Goal: Entertainment & Leisure: Browse casually

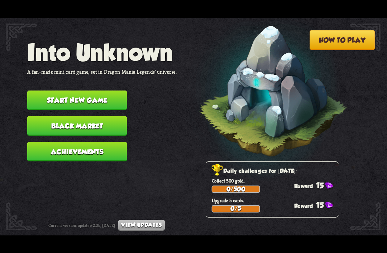
click at [97, 90] on button "Start new game" at bounding box center [77, 100] width 100 height 20
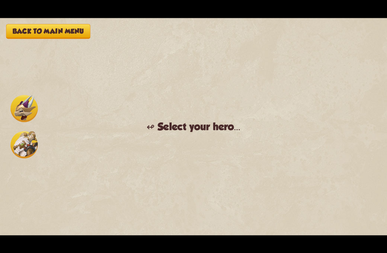
click at [28, 147] on img at bounding box center [24, 144] width 27 height 27
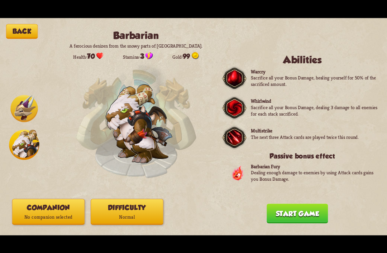
click at [123, 211] on button "Difficulty Normal" at bounding box center [127, 212] width 73 height 26
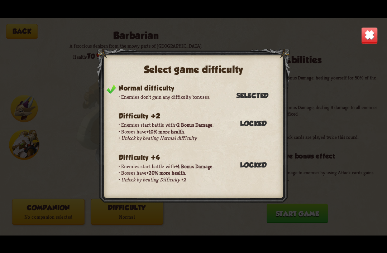
click at [362, 30] on img at bounding box center [369, 35] width 17 height 17
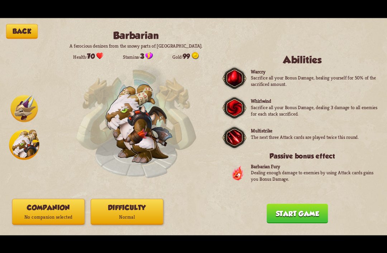
click at [292, 218] on button "Start game" at bounding box center [296, 214] width 61 height 20
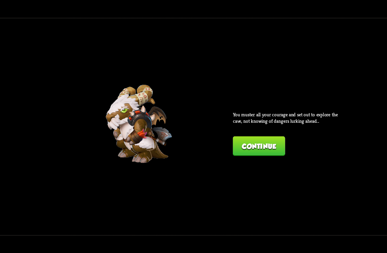
click at [269, 142] on button "Continue" at bounding box center [259, 146] width 52 height 20
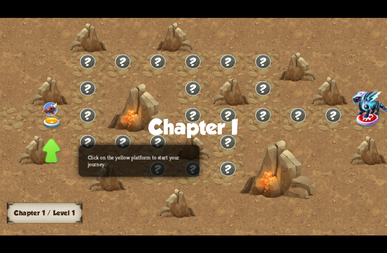
click at [294, 64] on div at bounding box center [298, 67] width 39 height 30
click at [302, 68] on div at bounding box center [298, 67] width 39 height 30
click at [53, 123] on img at bounding box center [51, 122] width 19 height 11
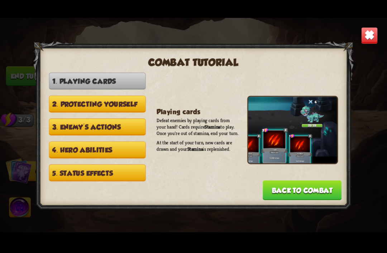
click at [370, 30] on img at bounding box center [369, 35] width 17 height 17
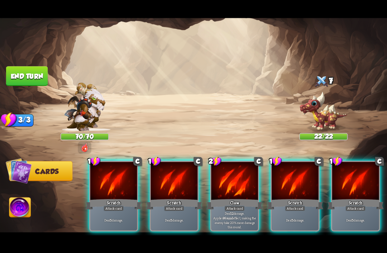
click at [231, 182] on div at bounding box center [234, 181] width 47 height 39
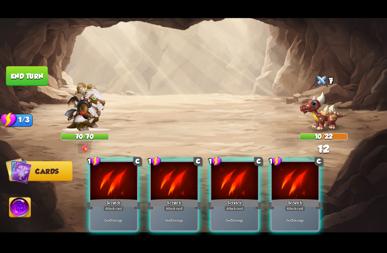
click at [240, 181] on div at bounding box center [234, 181] width 47 height 39
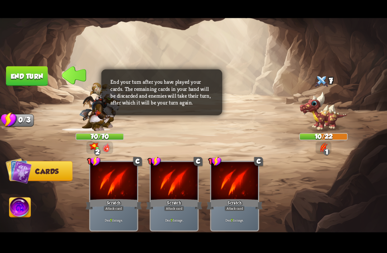
click at [25, 204] on img at bounding box center [19, 209] width 21 height 22
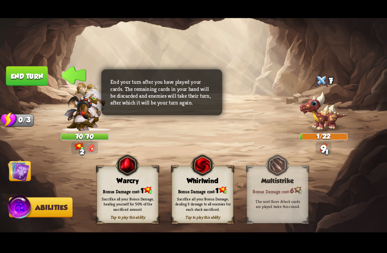
click at [209, 177] on img at bounding box center [202, 165] width 25 height 25
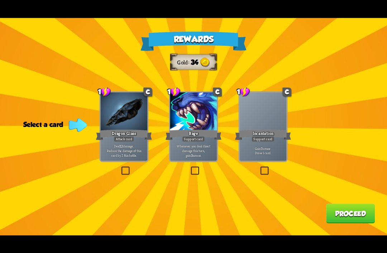
click at [273, 124] on div at bounding box center [263, 111] width 47 height 39
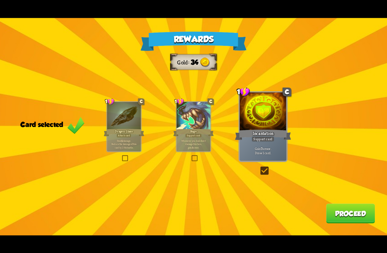
click at [353, 209] on button "Proceed" at bounding box center [350, 214] width 49 height 20
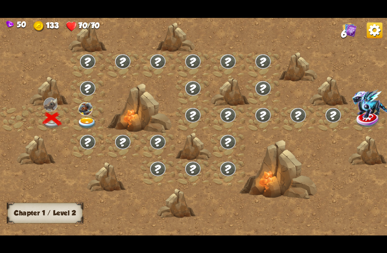
click at [89, 113] on img at bounding box center [85, 108] width 14 height 13
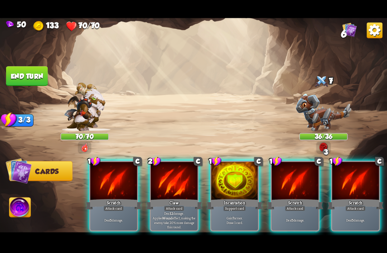
click at [170, 198] on div "Claw" at bounding box center [174, 204] width 56 height 13
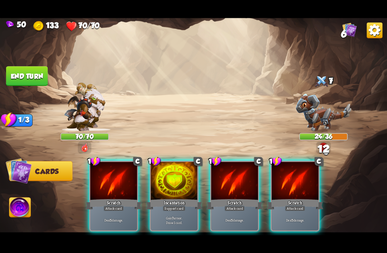
click at [173, 182] on div at bounding box center [174, 181] width 47 height 39
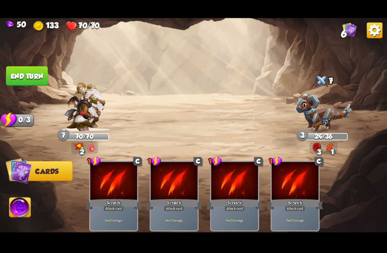
click at [38, 71] on button "End turn" at bounding box center [27, 76] width 42 height 20
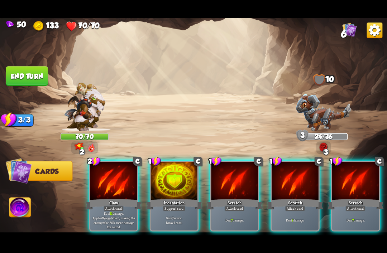
click at [115, 188] on div at bounding box center [113, 181] width 47 height 39
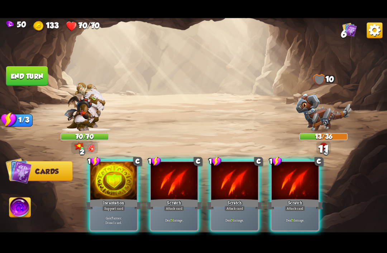
click at [169, 185] on div at bounding box center [174, 181] width 47 height 39
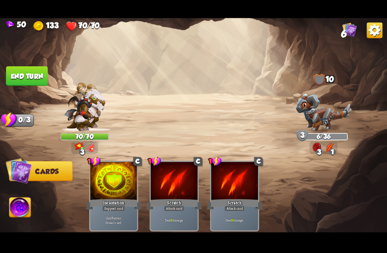
click at [22, 206] on img at bounding box center [19, 209] width 21 height 22
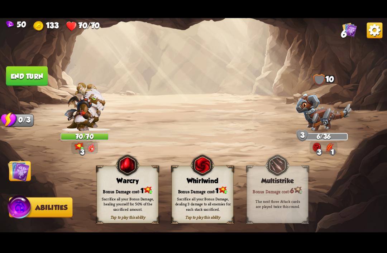
click at [206, 174] on img at bounding box center [202, 165] width 25 height 25
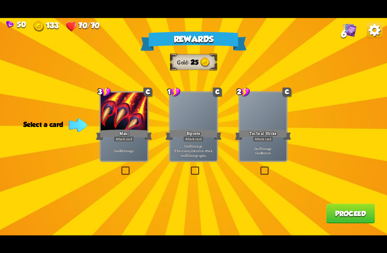
click at [189, 122] on div at bounding box center [193, 111] width 47 height 39
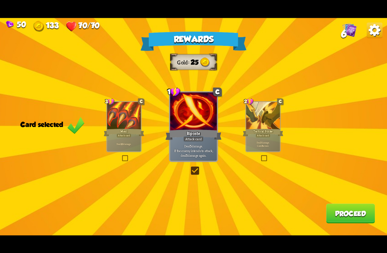
click at [352, 215] on button "Proceed" at bounding box center [350, 214] width 49 height 20
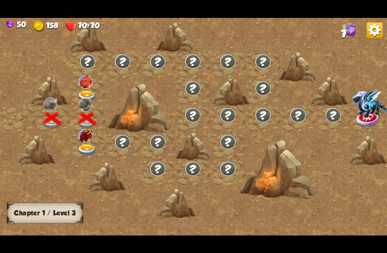
click at [84, 149] on img at bounding box center [86, 149] width 19 height 11
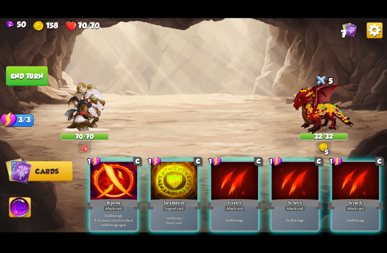
click at [173, 198] on div "Incantation" at bounding box center [174, 204] width 56 height 13
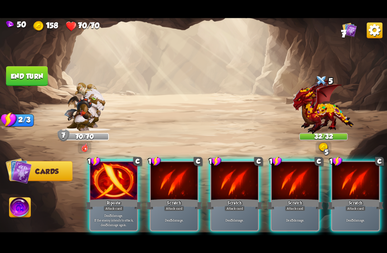
click at [110, 198] on div "Riposte" at bounding box center [114, 204] width 56 height 13
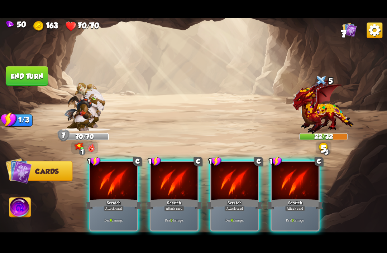
click at [114, 177] on div at bounding box center [113, 181] width 47 height 39
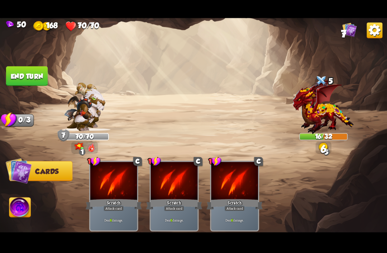
click at [29, 73] on button "End turn" at bounding box center [27, 76] width 42 height 20
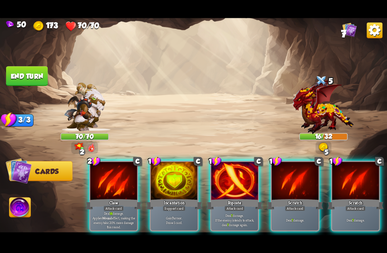
click at [233, 180] on div at bounding box center [234, 181] width 47 height 39
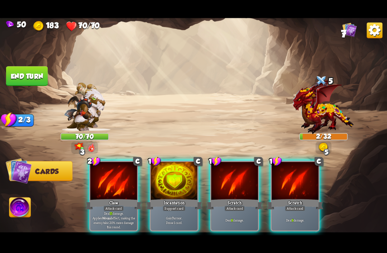
click at [18, 214] on img at bounding box center [19, 209] width 21 height 22
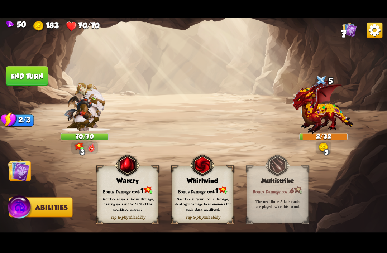
click at [201, 166] on img at bounding box center [202, 165] width 25 height 25
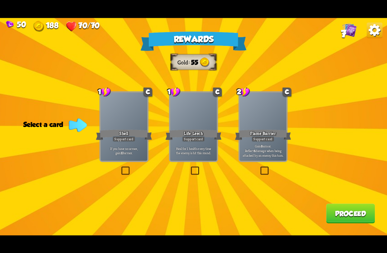
click at [124, 127] on div at bounding box center [124, 111] width 47 height 39
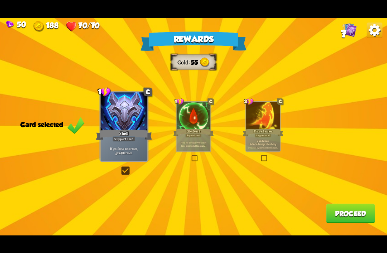
click at [345, 217] on button "Proceed" at bounding box center [350, 214] width 49 height 20
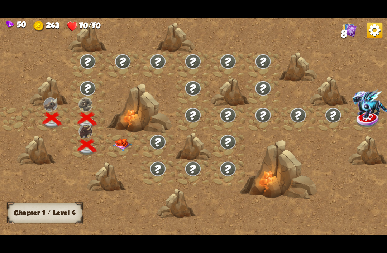
click at [119, 148] on img at bounding box center [121, 145] width 19 height 12
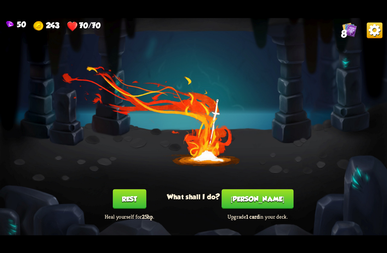
click at [262, 199] on button "[PERSON_NAME]" at bounding box center [258, 199] width 72 height 20
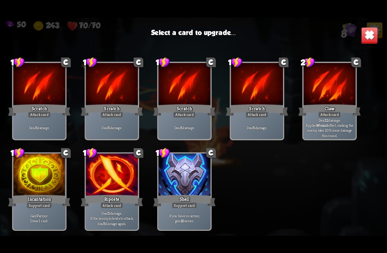
scroll to position [11, 0]
click at [48, 190] on div at bounding box center [39, 176] width 52 height 44
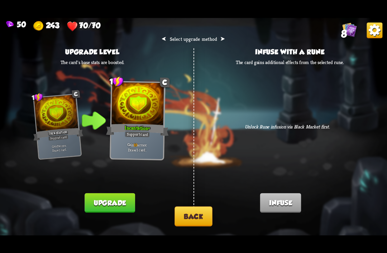
click at [194, 217] on button "Back" at bounding box center [193, 216] width 38 height 20
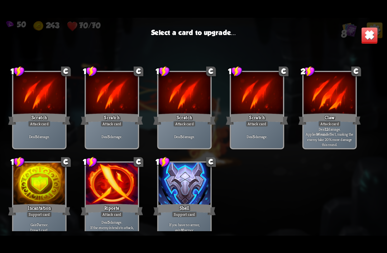
click at [178, 194] on div at bounding box center [184, 185] width 52 height 44
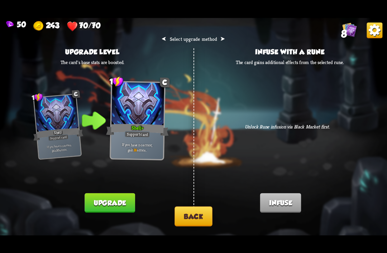
click at [190, 214] on button "Back" at bounding box center [193, 216] width 38 height 20
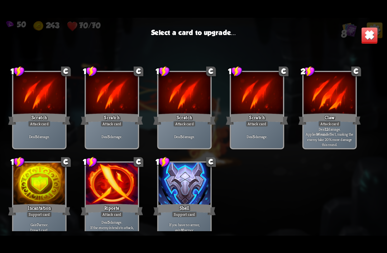
click at [126, 177] on div at bounding box center [112, 185] width 52 height 44
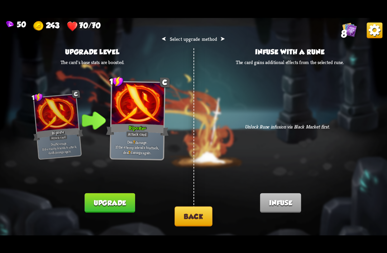
click at [194, 213] on button "Back" at bounding box center [193, 216] width 38 height 20
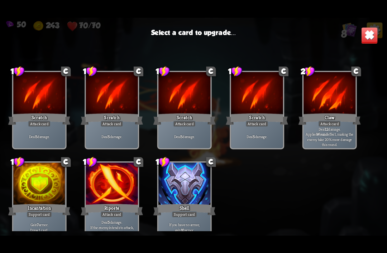
click at [52, 194] on div at bounding box center [39, 185] width 52 height 44
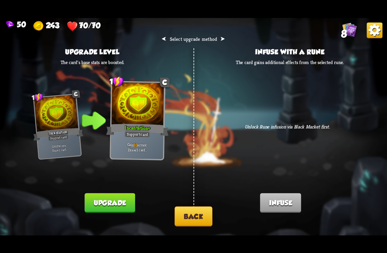
click at [114, 199] on button "Upgrade" at bounding box center [109, 203] width 50 height 20
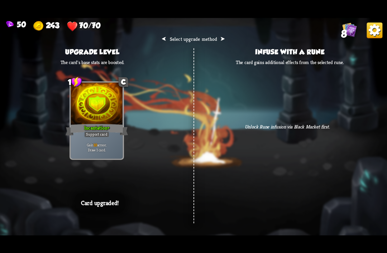
click at [287, 89] on div "⮜ Select upgrade method ⮞ Upgrade level The card's base stats are boosted. 1 C …" at bounding box center [193, 127] width 387 height 218
click at [187, 170] on div "⮜ Select upgrade method ⮞ Upgrade level The card's base stats are boosted. 1 C …" at bounding box center [193, 127] width 387 height 218
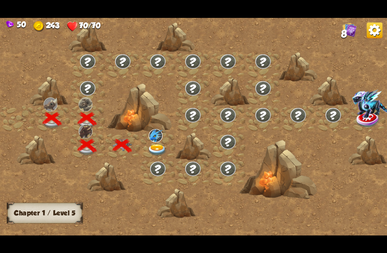
click at [158, 152] on img at bounding box center [157, 149] width 19 height 11
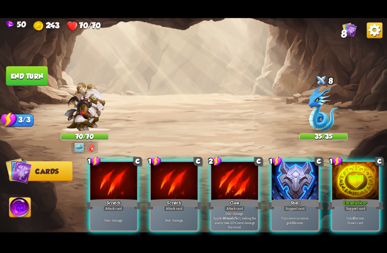
click at [350, 172] on div at bounding box center [355, 181] width 47 height 39
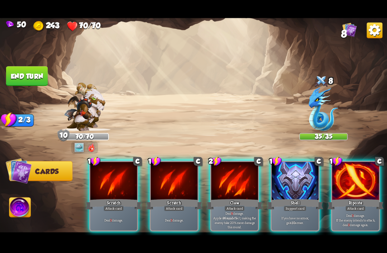
click at [348, 169] on div at bounding box center [355, 181] width 47 height 39
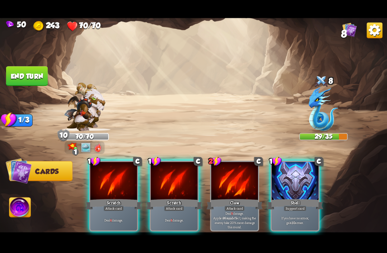
click at [159, 198] on div "Scratch" at bounding box center [174, 204] width 56 height 13
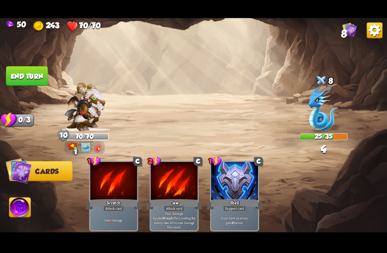
click at [36, 78] on button "End turn" at bounding box center [27, 76] width 42 height 20
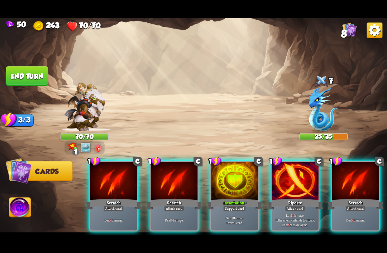
click at [230, 182] on div at bounding box center [234, 181] width 47 height 39
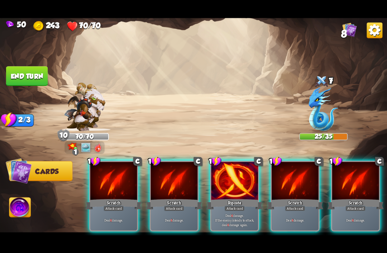
click at [238, 179] on div at bounding box center [234, 181] width 47 height 39
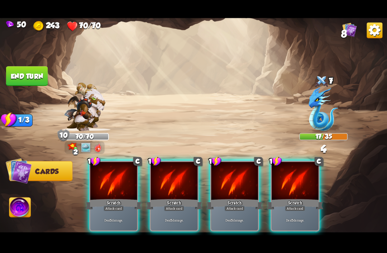
click at [231, 178] on div at bounding box center [234, 181] width 47 height 39
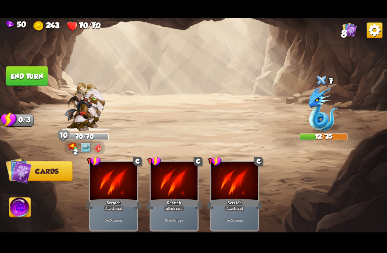
click at [38, 86] on img at bounding box center [193, 127] width 387 height 218
click at [35, 78] on button "End turn" at bounding box center [27, 76] width 42 height 20
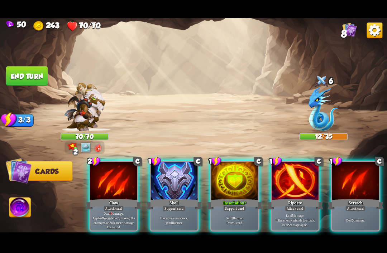
click at [101, 198] on div "Claw" at bounding box center [114, 204] width 56 height 13
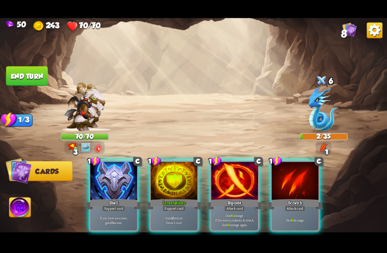
click at [14, 207] on img at bounding box center [19, 209] width 21 height 22
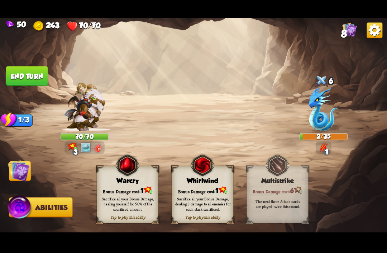
click at [214, 173] on img at bounding box center [202, 165] width 25 height 25
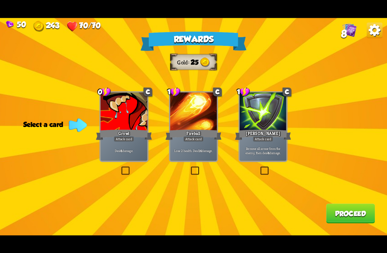
click at [258, 141] on div "Attack card" at bounding box center [263, 139] width 20 height 6
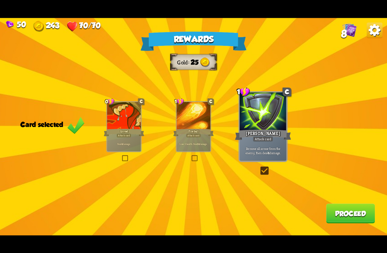
click at [344, 212] on button "Proceed" at bounding box center [350, 214] width 49 height 20
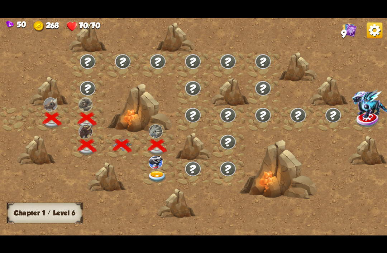
click at [153, 165] on img at bounding box center [156, 162] width 14 height 13
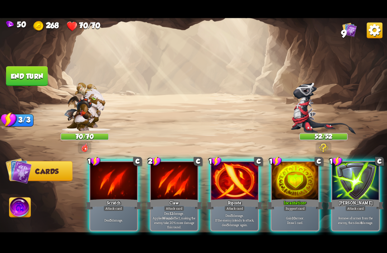
click at [283, 187] on div at bounding box center [294, 181] width 47 height 39
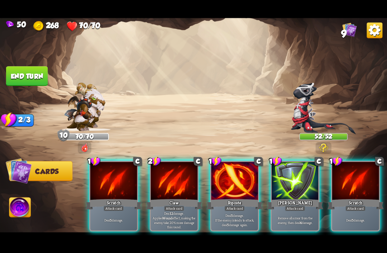
click at [232, 180] on div at bounding box center [234, 181] width 47 height 39
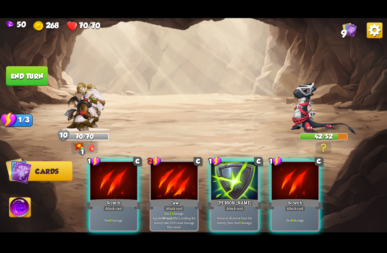
click at [111, 188] on div at bounding box center [113, 181] width 47 height 39
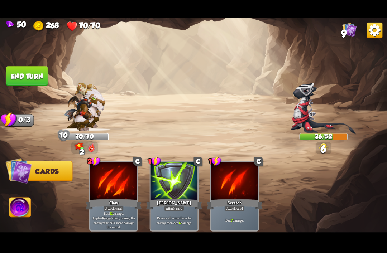
click at [22, 71] on button "End turn" at bounding box center [27, 76] width 42 height 20
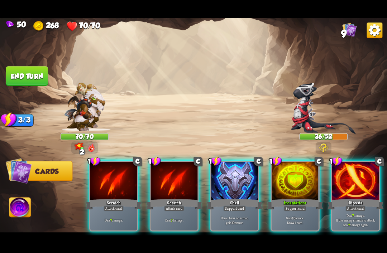
click at [299, 186] on div at bounding box center [294, 181] width 47 height 39
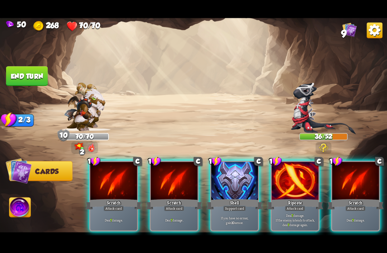
click at [242, 180] on div at bounding box center [234, 181] width 47 height 39
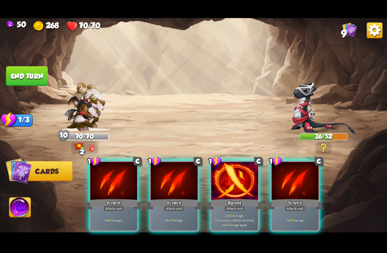
click at [240, 182] on div at bounding box center [234, 181] width 47 height 39
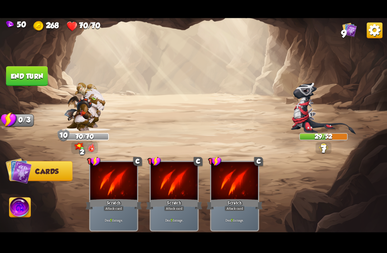
click at [39, 74] on button "End turn" at bounding box center [27, 76] width 42 height 20
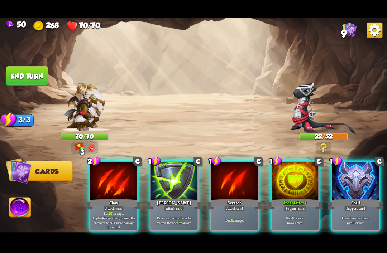
click at [121, 198] on div "Claw" at bounding box center [114, 204] width 56 height 13
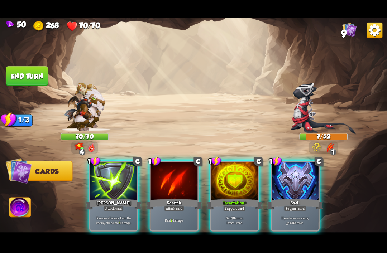
click at [18, 217] on img at bounding box center [19, 209] width 21 height 22
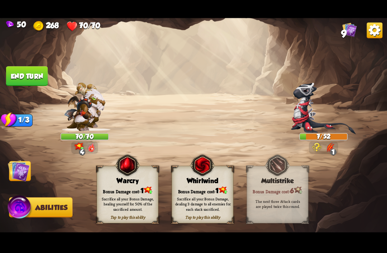
click at [199, 176] on img at bounding box center [202, 165] width 25 height 25
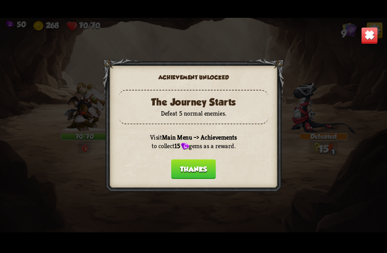
click at [198, 166] on button "Thanks" at bounding box center [193, 169] width 45 height 20
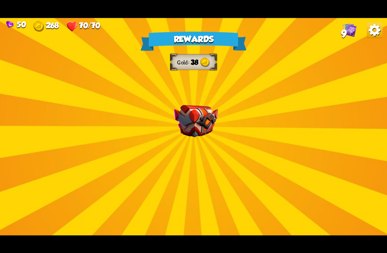
click at [238, 92] on div "Rewards Gold 38 Select a card 1 C Brimstone Attack card Deal 6 damage. Apply 1 …" at bounding box center [193, 127] width 387 height 218
click at [245, 80] on div "Rewards Gold 38 Select a card 1 C Brimstone Attack card Deal 6 damage. Apply 1 …" at bounding box center [193, 127] width 387 height 218
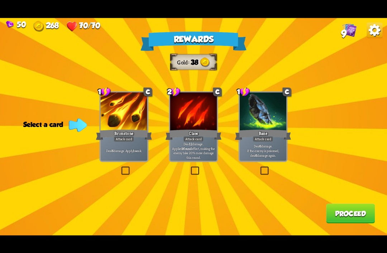
click at [123, 115] on div at bounding box center [124, 111] width 47 height 39
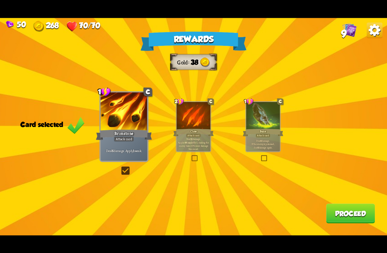
click at [348, 213] on button "Proceed" at bounding box center [350, 214] width 49 height 20
